Goal: Task Accomplishment & Management: Manage account settings

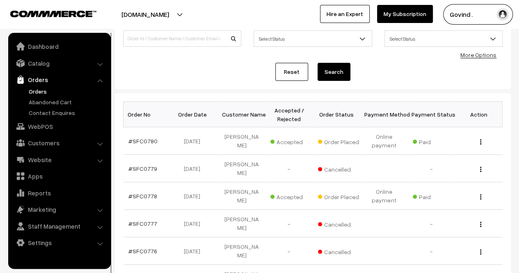
scroll to position [67, 0]
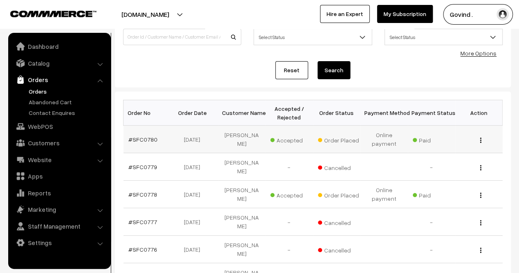
click at [482, 138] on div "View" at bounding box center [479, 139] width 38 height 9
click at [480, 140] on img "button" at bounding box center [480, 139] width 1 height 5
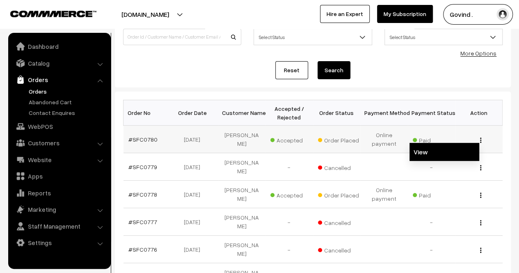
click at [448, 144] on link "View" at bounding box center [444, 152] width 70 height 18
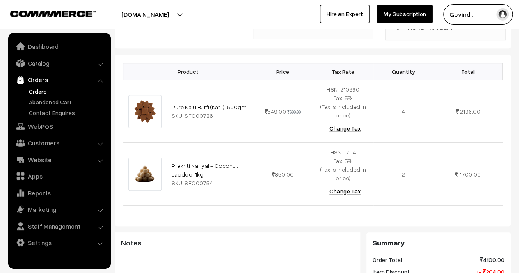
scroll to position [244, 0]
